Goal: Task Accomplishment & Management: Complete application form

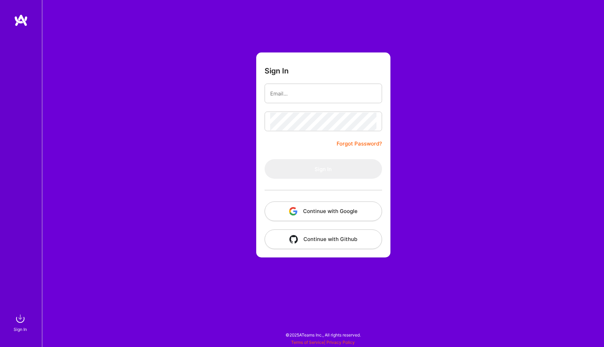
click at [317, 210] on button "Continue with Google" at bounding box center [323, 211] width 117 height 20
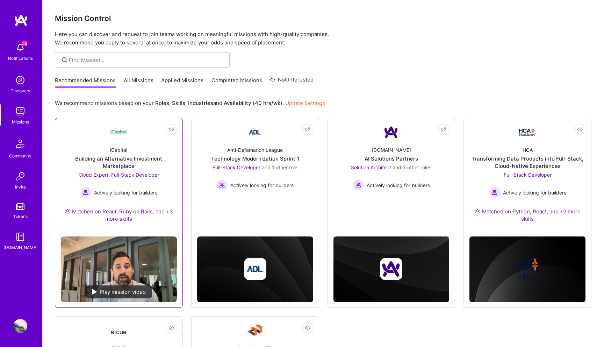
click at [139, 175] on span "Cloud Expert, Full-Stack Developer" at bounding box center [119, 175] width 80 height 6
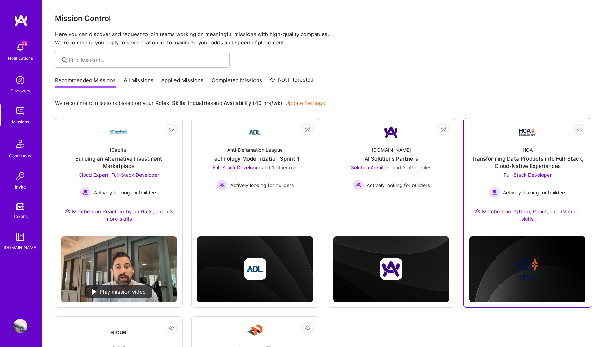
click at [528, 176] on span "Full-Stack Developer" at bounding box center [528, 175] width 48 height 6
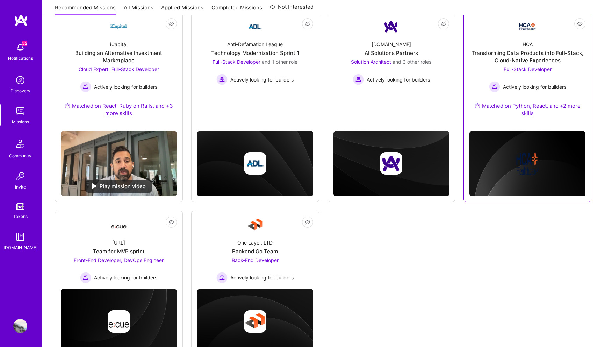
scroll to position [135, 0]
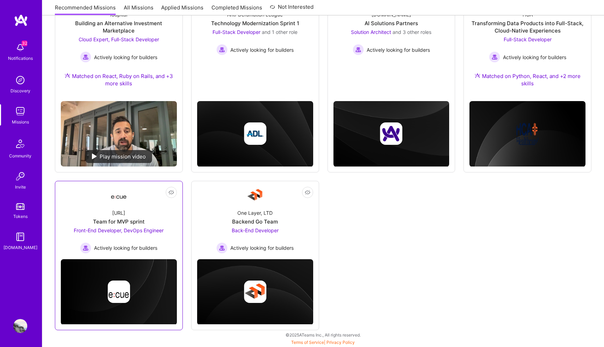
click at [79, 231] on span "Front-End Developer, DevOps Engineer" at bounding box center [119, 230] width 90 height 6
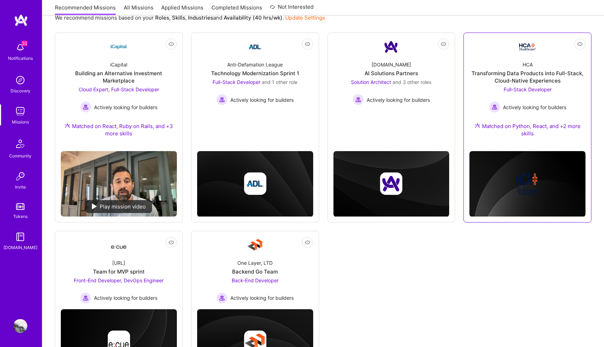
scroll to position [78, 0]
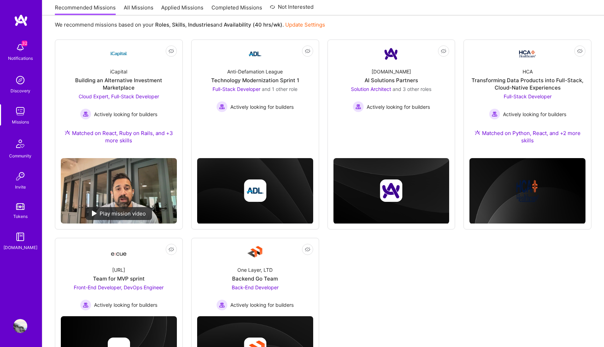
click at [448, 280] on div "Not Interested iCapital Building an Alternative Investment Marketplace Cloud Ex…" at bounding box center [323, 212] width 536 height 347
click at [461, 22] on div "We recommend missions based on your Roles , Skills , Industries and Availabilit…" at bounding box center [323, 24] width 536 height 13
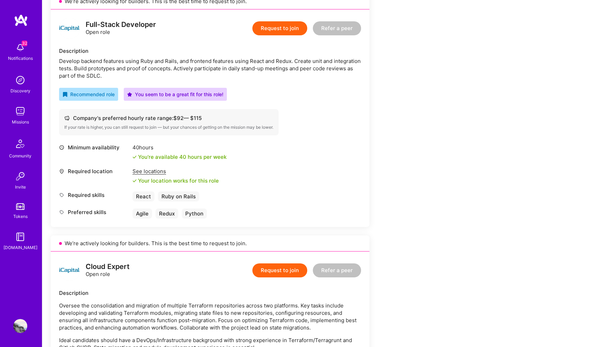
scroll to position [145, 0]
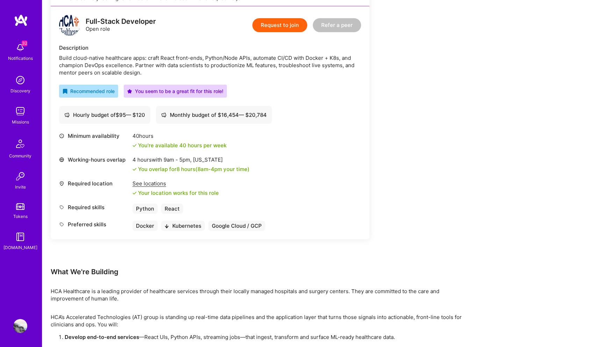
scroll to position [227, 0]
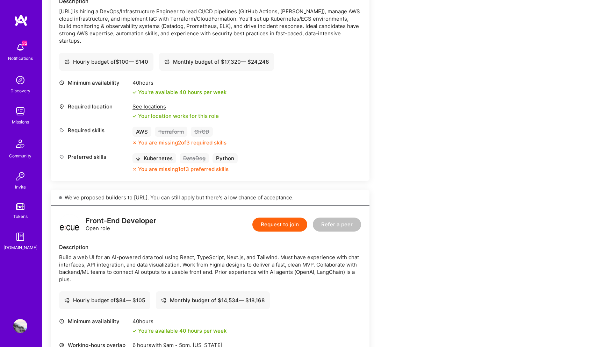
scroll to position [224, 0]
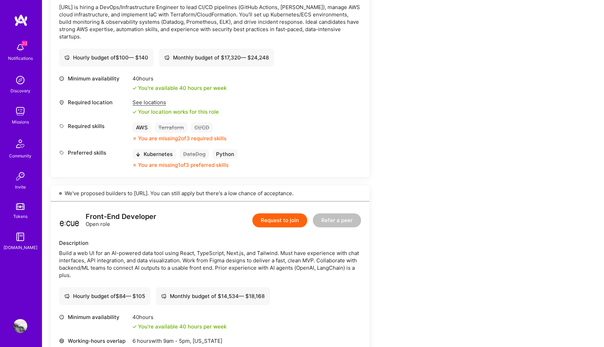
click at [294, 223] on button "Request to join" at bounding box center [279, 220] width 55 height 14
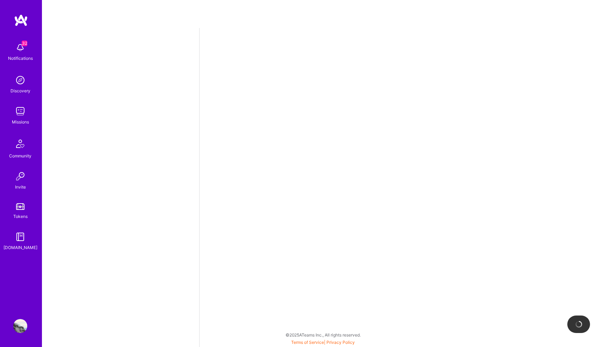
select select "US"
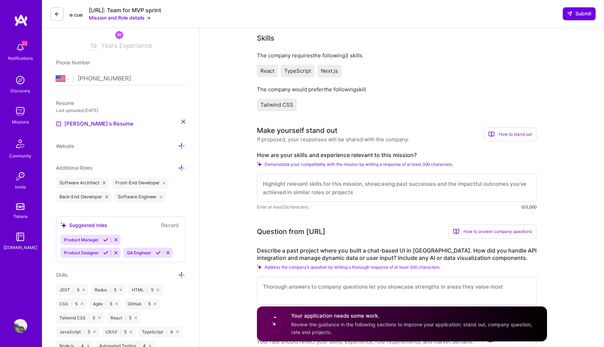
scroll to position [133, 0]
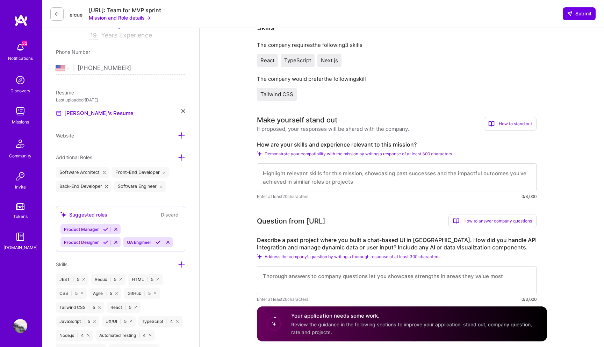
click at [299, 179] on textarea at bounding box center [397, 177] width 280 height 28
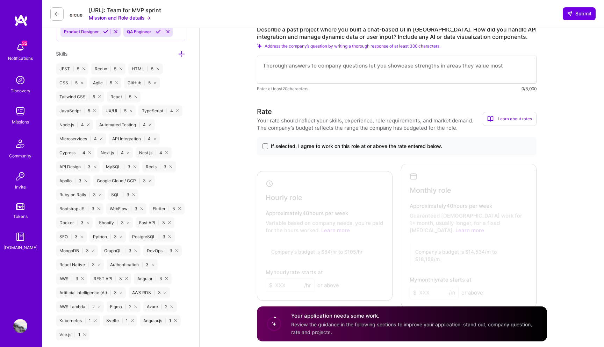
scroll to position [363, 0]
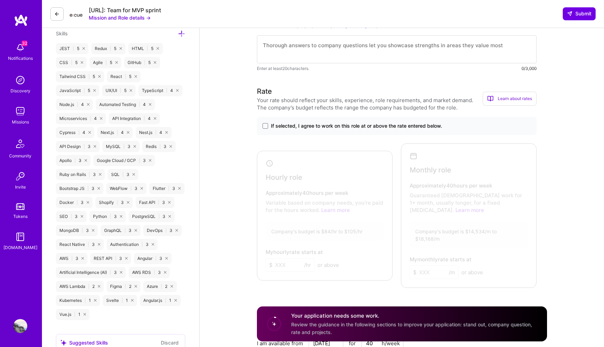
click at [276, 129] on span "If selected, I agree to work on this role at or above the rate entered below." at bounding box center [356, 125] width 171 height 7
click at [0, 0] on input "If selected, I agree to work on this role at or above the rate entered below." at bounding box center [0, 0] width 0 height 0
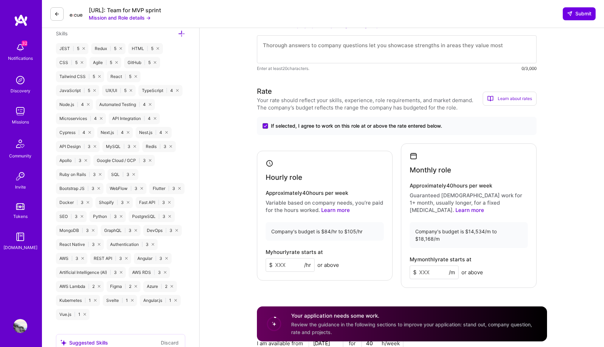
click at [292, 258] on input at bounding box center [290, 265] width 49 height 14
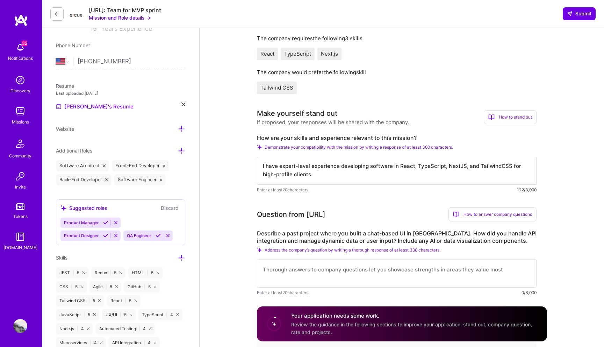
scroll to position [0, 0]
click at [348, 180] on textarea "I have expert-level experience developing software in React, TypeScript, NextJS…" at bounding box center [397, 171] width 280 height 28
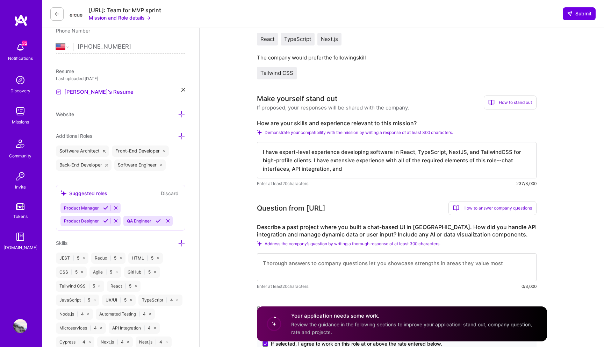
scroll to position [193, 0]
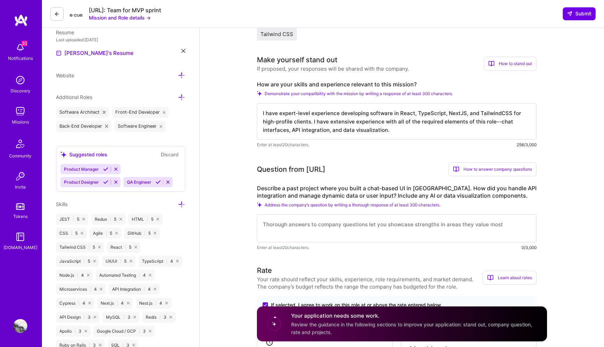
type textarea "I have expert-level experience developing software in React, TypeScript, NextJS…"
